Goal: Ask a question

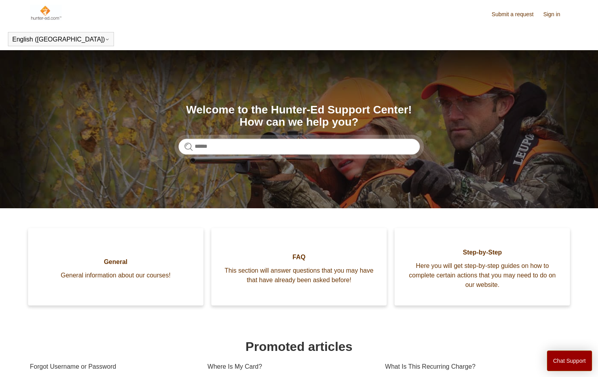
click at [236, 155] on section "Search Welcome to the Hunter-Ed Support Center! How can we help you?" at bounding box center [299, 129] width 598 height 158
click at [232, 149] on input "Search" at bounding box center [298, 147] width 241 height 16
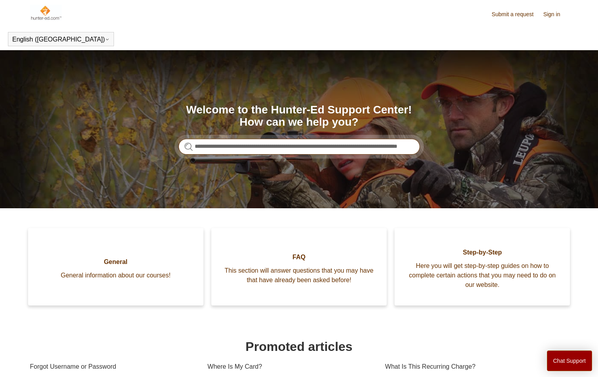
scroll to position [0, 60]
type input "**********"
click at [256, 273] on span "This section will answer questions that you may have that have already been ask…" at bounding box center [298, 275] width 151 height 19
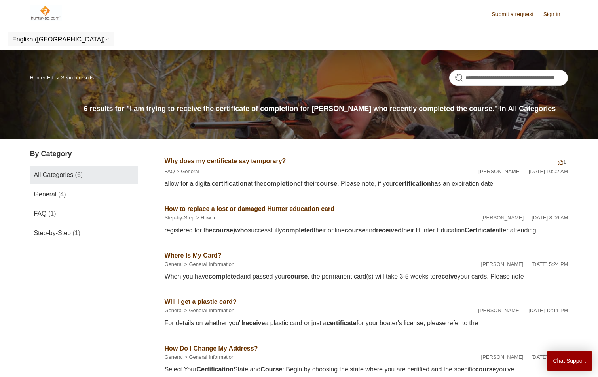
click at [241, 161] on link "Why does my certificate say temporary?" at bounding box center [225, 161] width 121 height 7
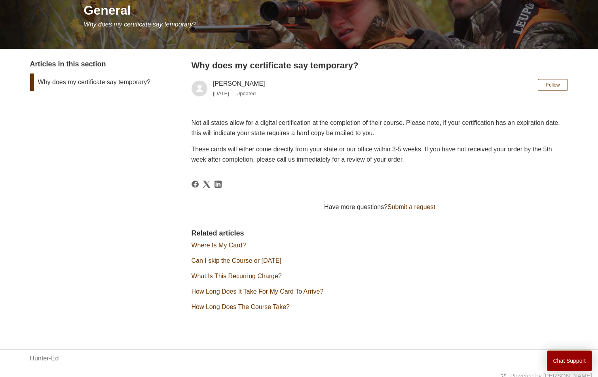
scroll to position [108, 0]
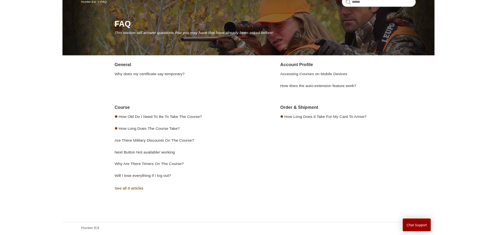
scroll to position [79, 0]
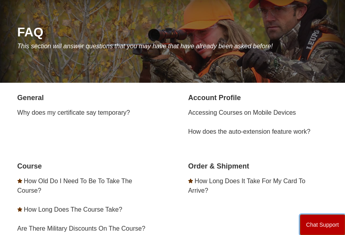
click at [314, 229] on button "Chat Support" at bounding box center [321, 224] width 45 height 21
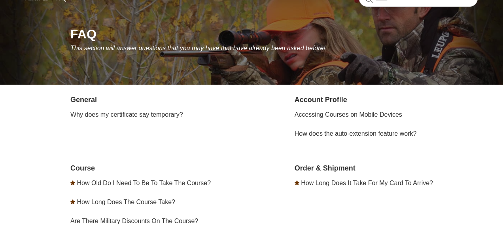
click at [240, 166] on div "Chat Support" at bounding box center [251, 117] width 503 height 235
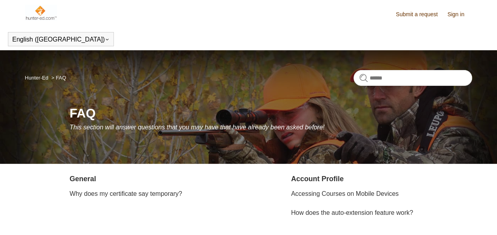
click at [40, 9] on img at bounding box center [41, 13] width 32 height 16
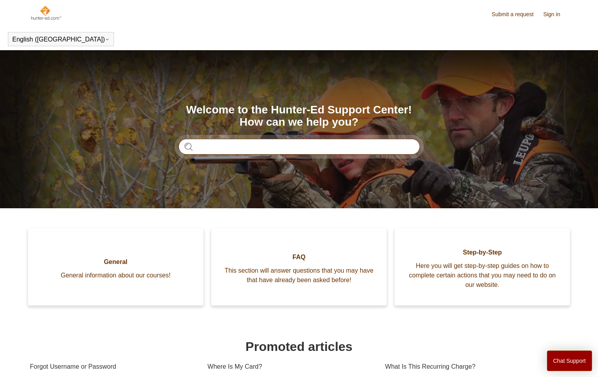
click at [216, 149] on input "Search" at bounding box center [298, 147] width 241 height 16
type input "*"
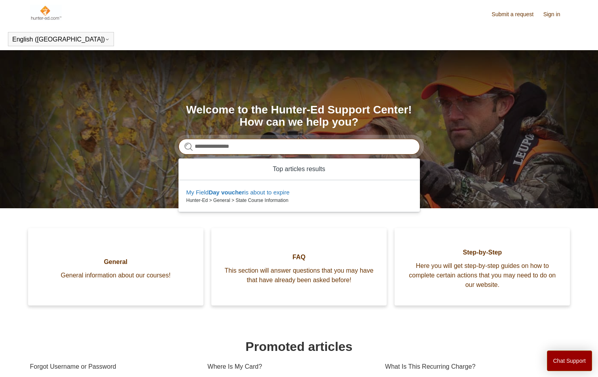
type input "**********"
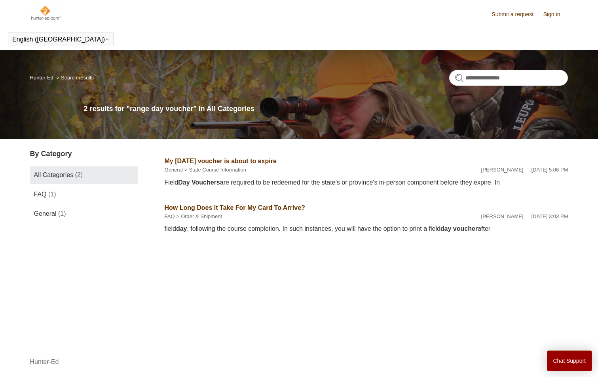
click at [191, 160] on link "My [DATE] voucher is about to expire" at bounding box center [221, 161] width 112 height 7
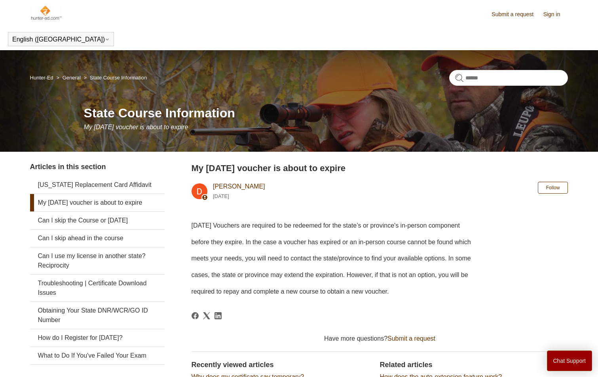
click at [517, 13] on link "Submit a request" at bounding box center [516, 14] width 50 height 8
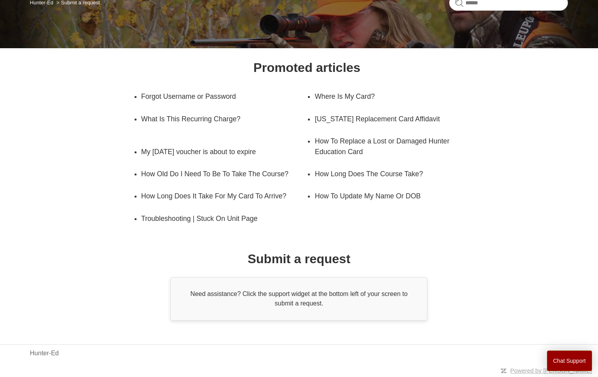
scroll to position [85, 0]
click at [565, 359] on button "Chat Support" at bounding box center [569, 361] width 45 height 21
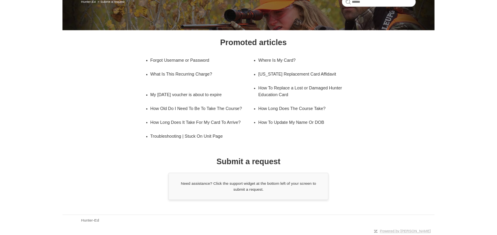
scroll to position [85, 0]
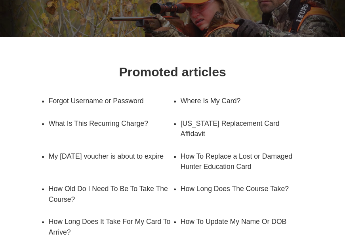
click at [332, 28] on div "Hunter-Ed Submit a request" at bounding box center [172, 1] width 345 height 71
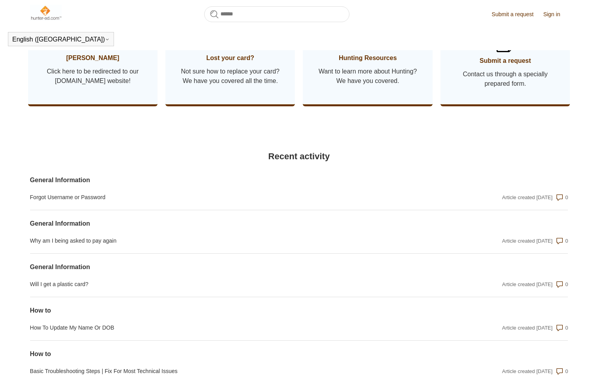
scroll to position [451, 0]
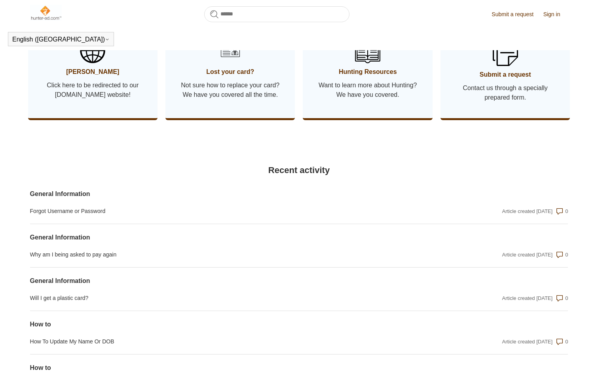
click at [510, 102] on span "Contact us through a specially prepared form." at bounding box center [505, 92] width 106 height 19
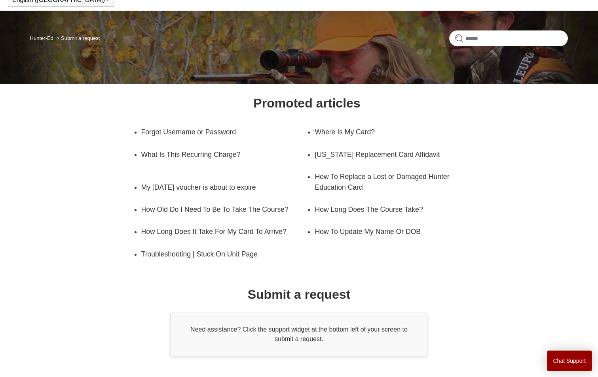
scroll to position [85, 0]
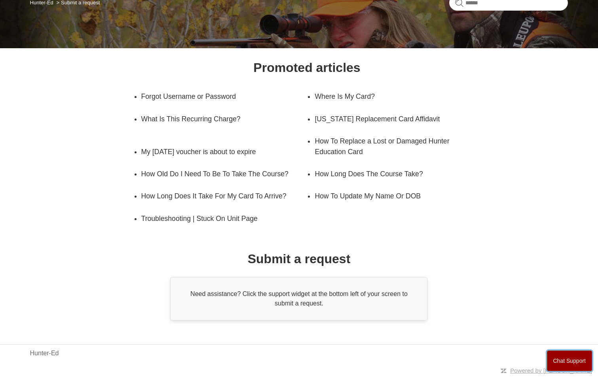
click at [564, 364] on button "Chat Support" at bounding box center [569, 361] width 45 height 21
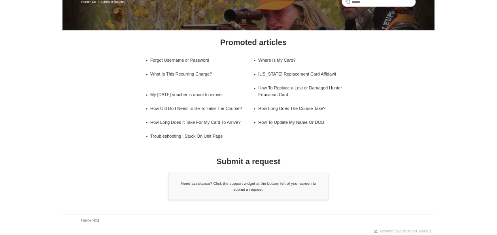
scroll to position [85, 0]
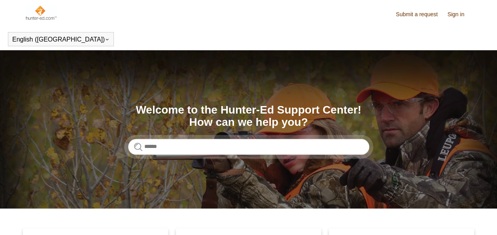
click at [454, 16] on link "Sign in" at bounding box center [459, 14] width 25 height 8
